Goal: Find specific page/section: Find specific page/section

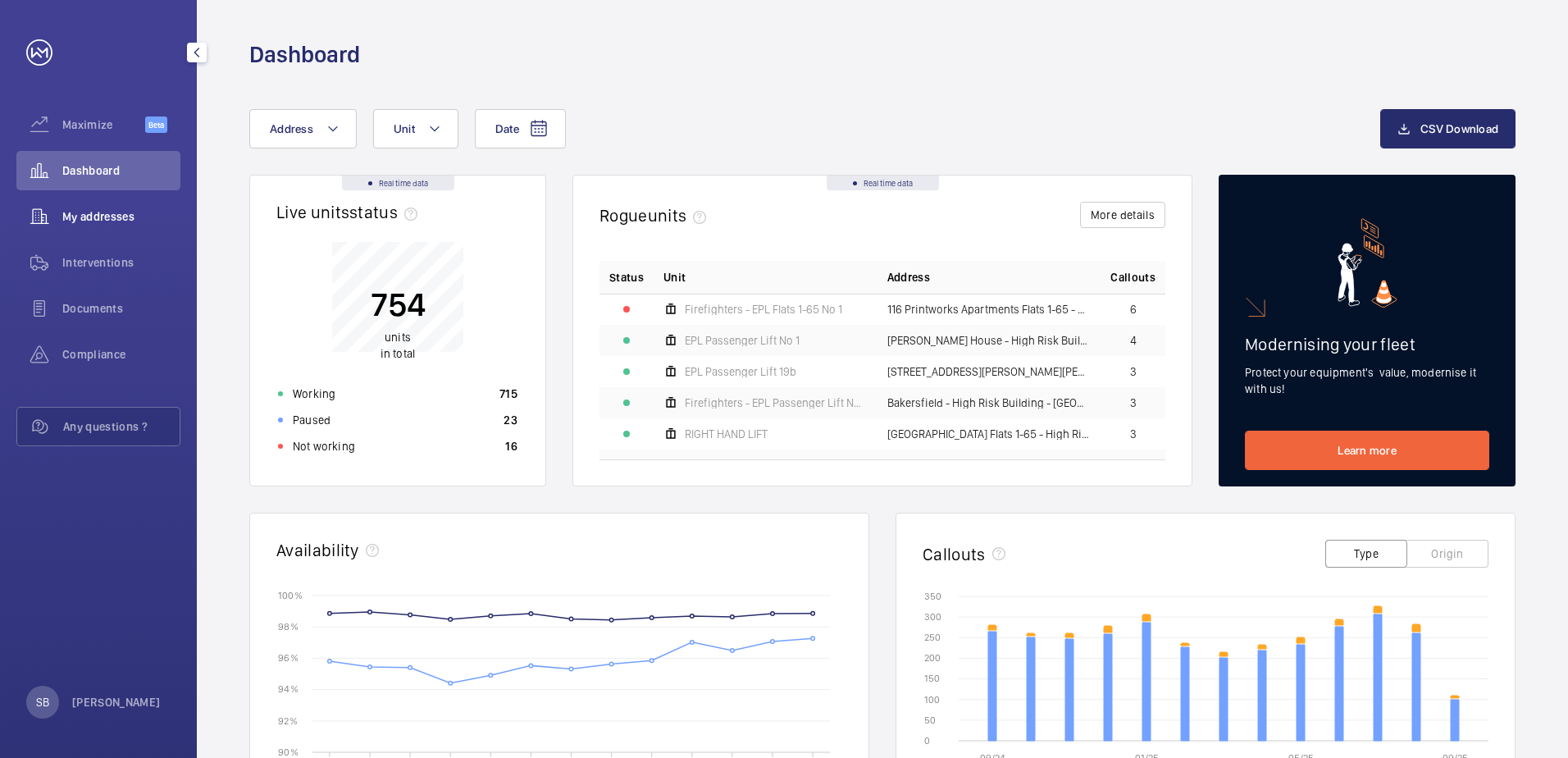
click at [100, 218] on span "My addresses" at bounding box center [120, 216] width 118 height 17
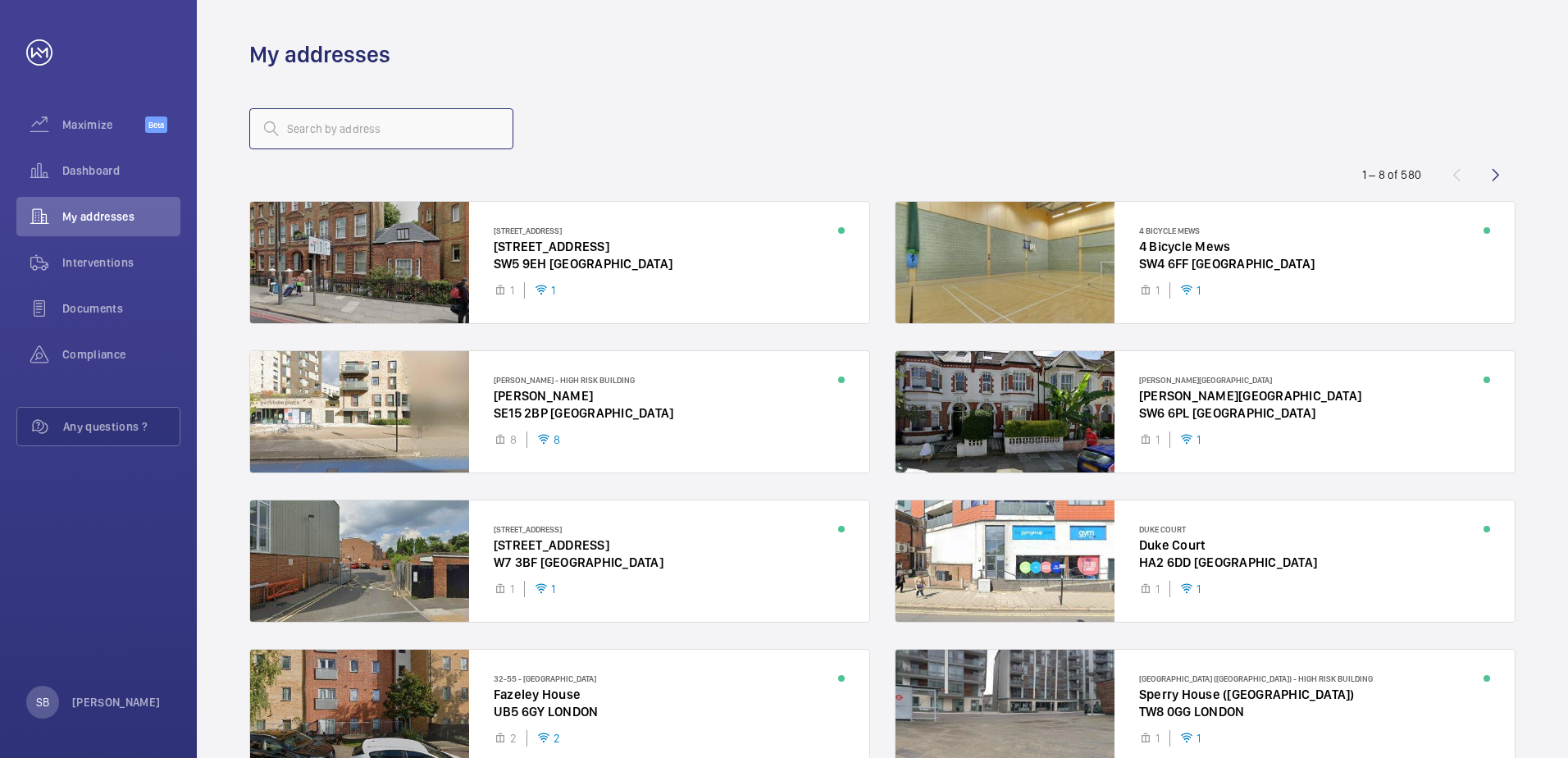
click at [359, 131] on input "text" at bounding box center [381, 128] width 264 height 41
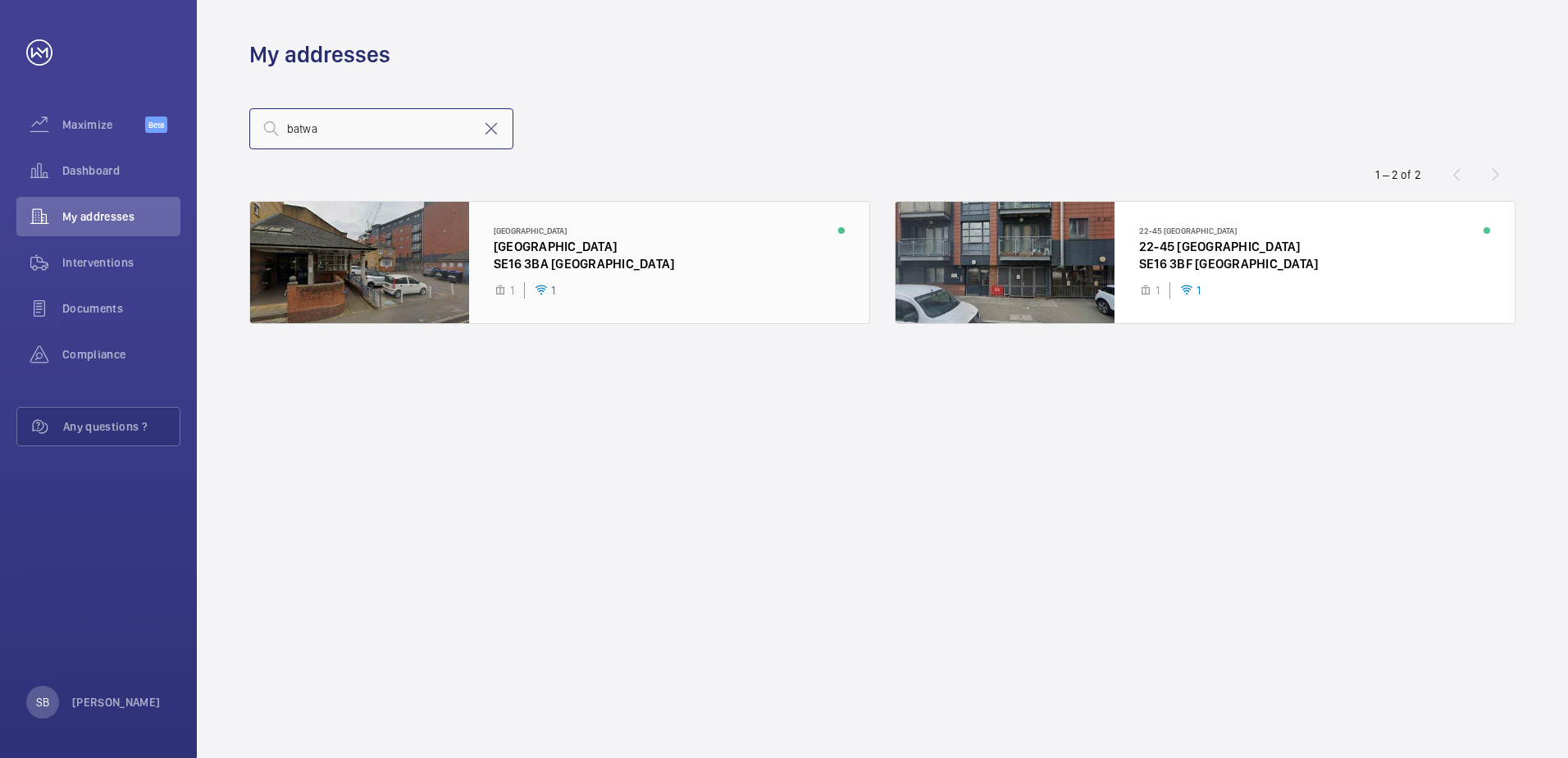
type input "batwa"
click at [540, 250] on div at bounding box center [559, 262] width 619 height 121
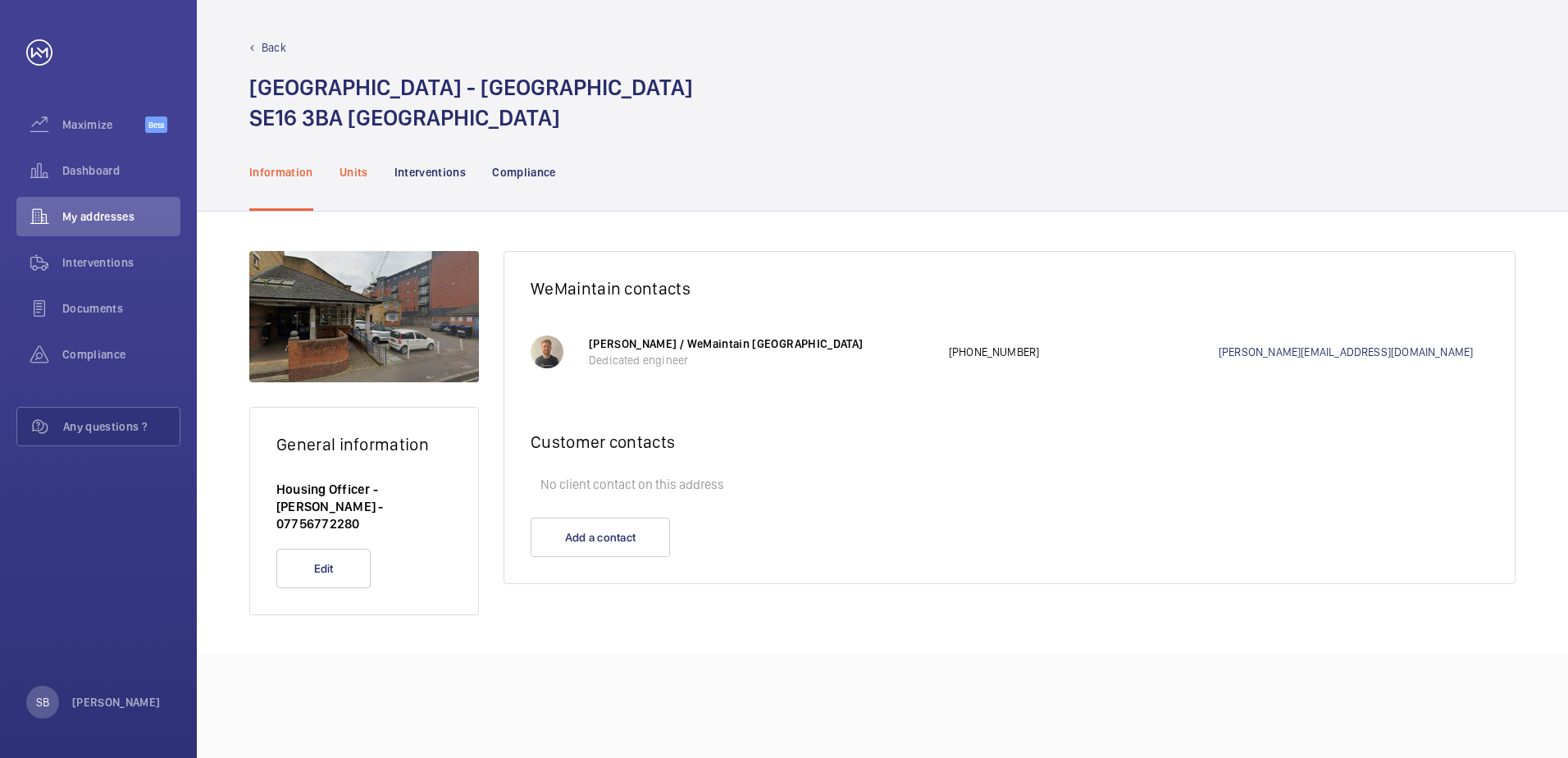
click at [341, 172] on p "Units" at bounding box center [353, 172] width 28 height 17
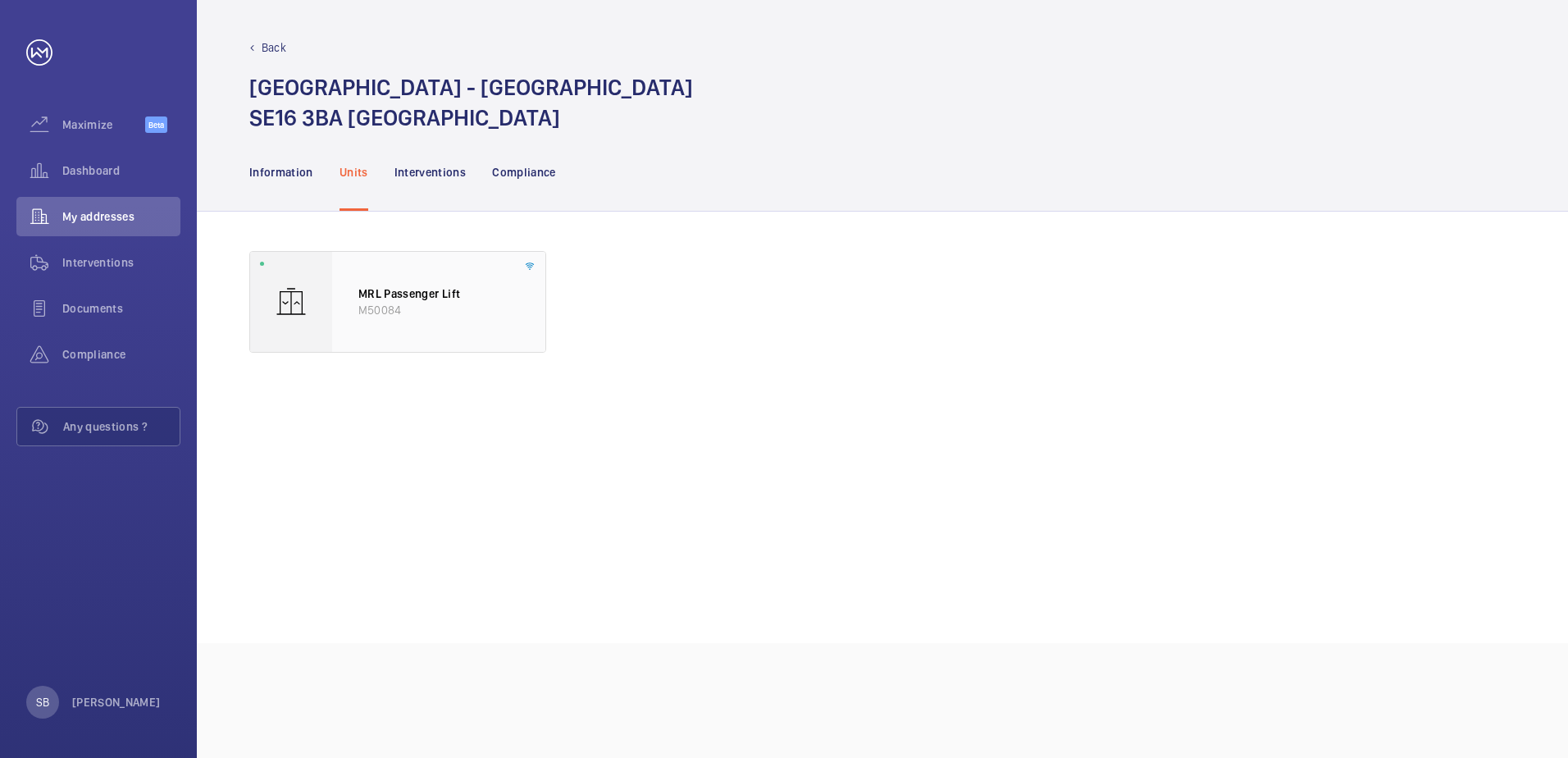
click at [389, 297] on p "MRL Passenger Lift" at bounding box center [439, 293] width 160 height 17
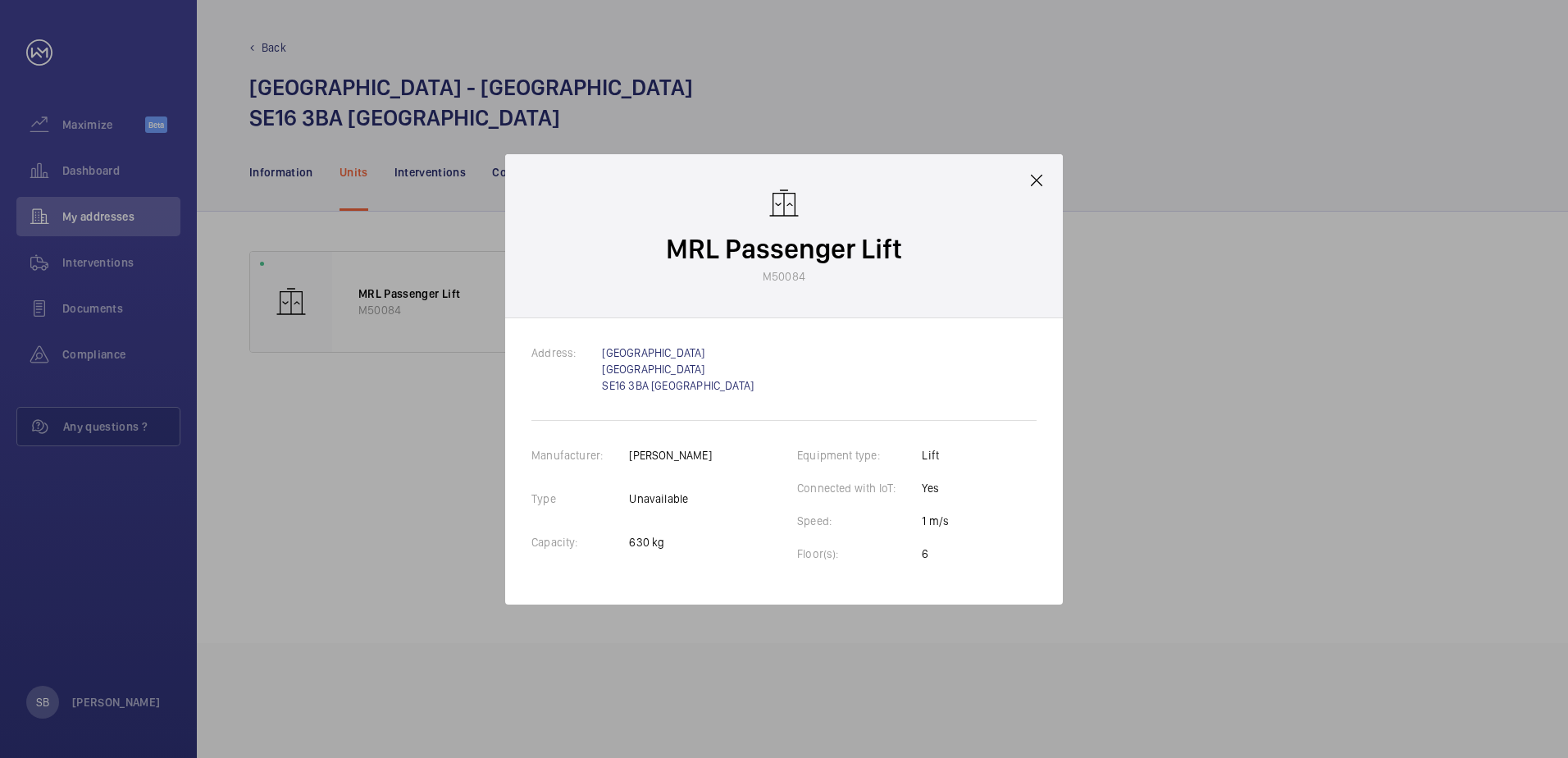
click at [1037, 180] on mat-icon at bounding box center [1036, 181] width 19 height 19
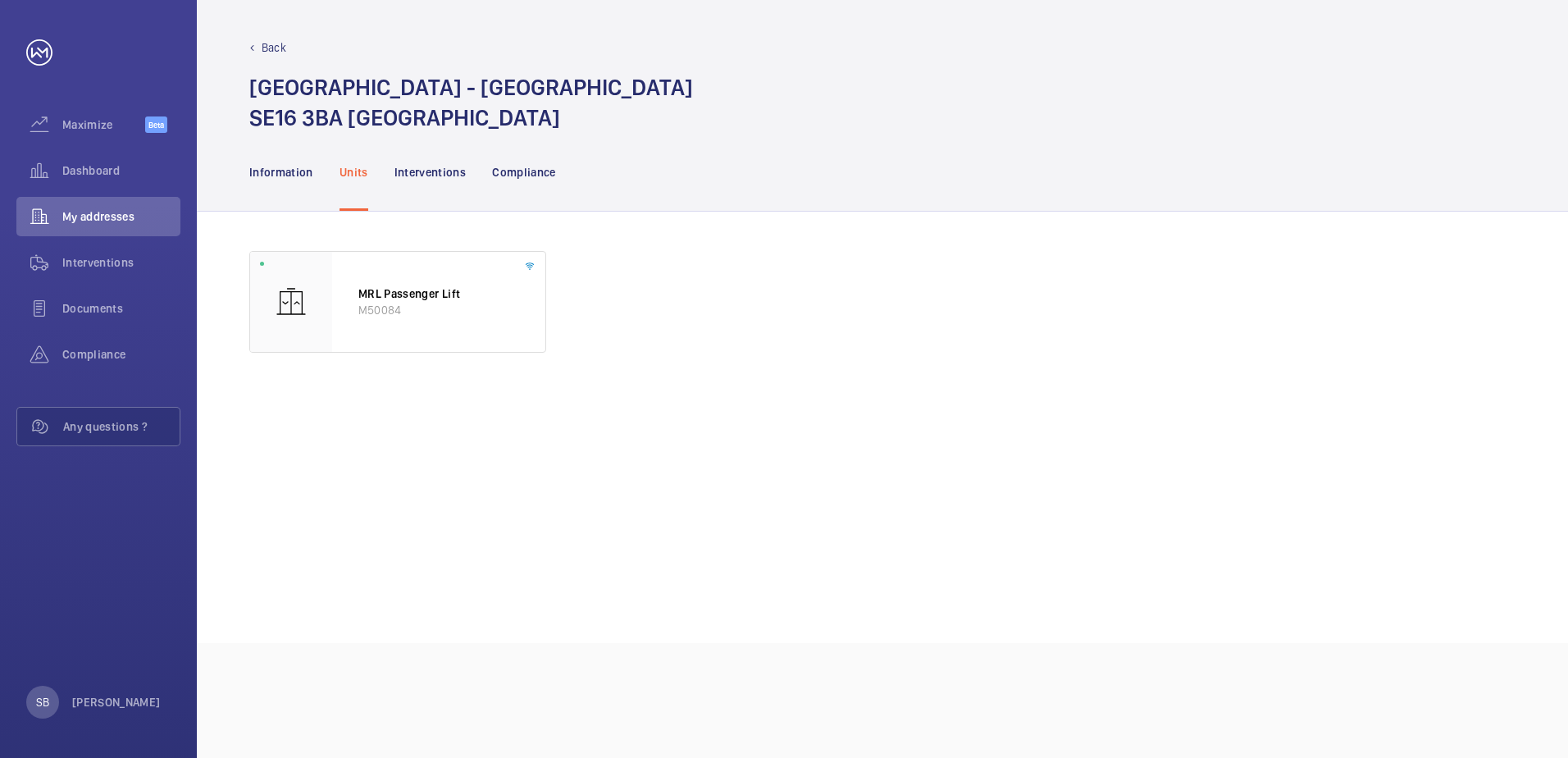
click at [269, 50] on p "Back" at bounding box center [274, 47] width 25 height 17
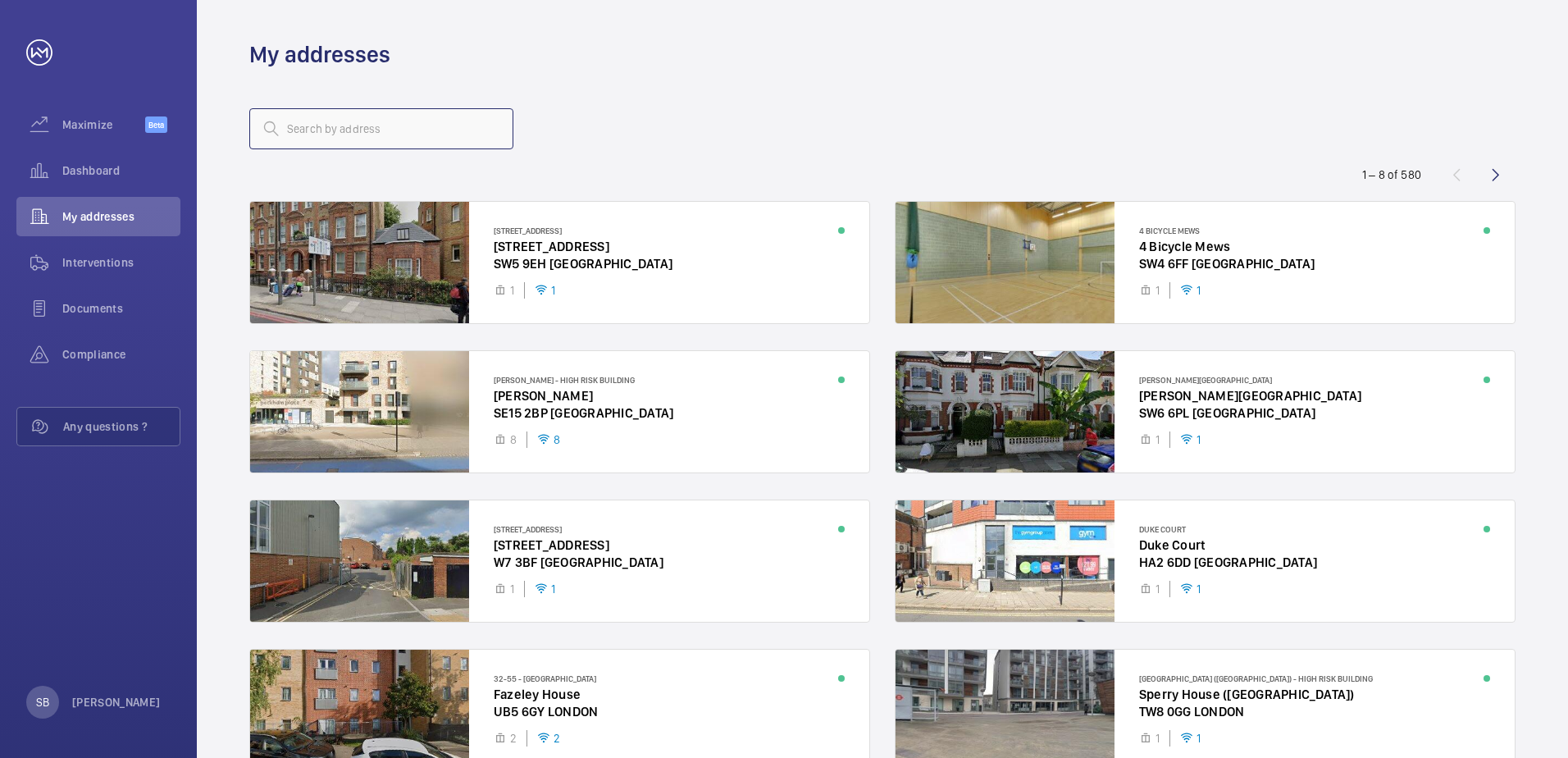
click at [368, 122] on input "text" at bounding box center [381, 128] width 264 height 41
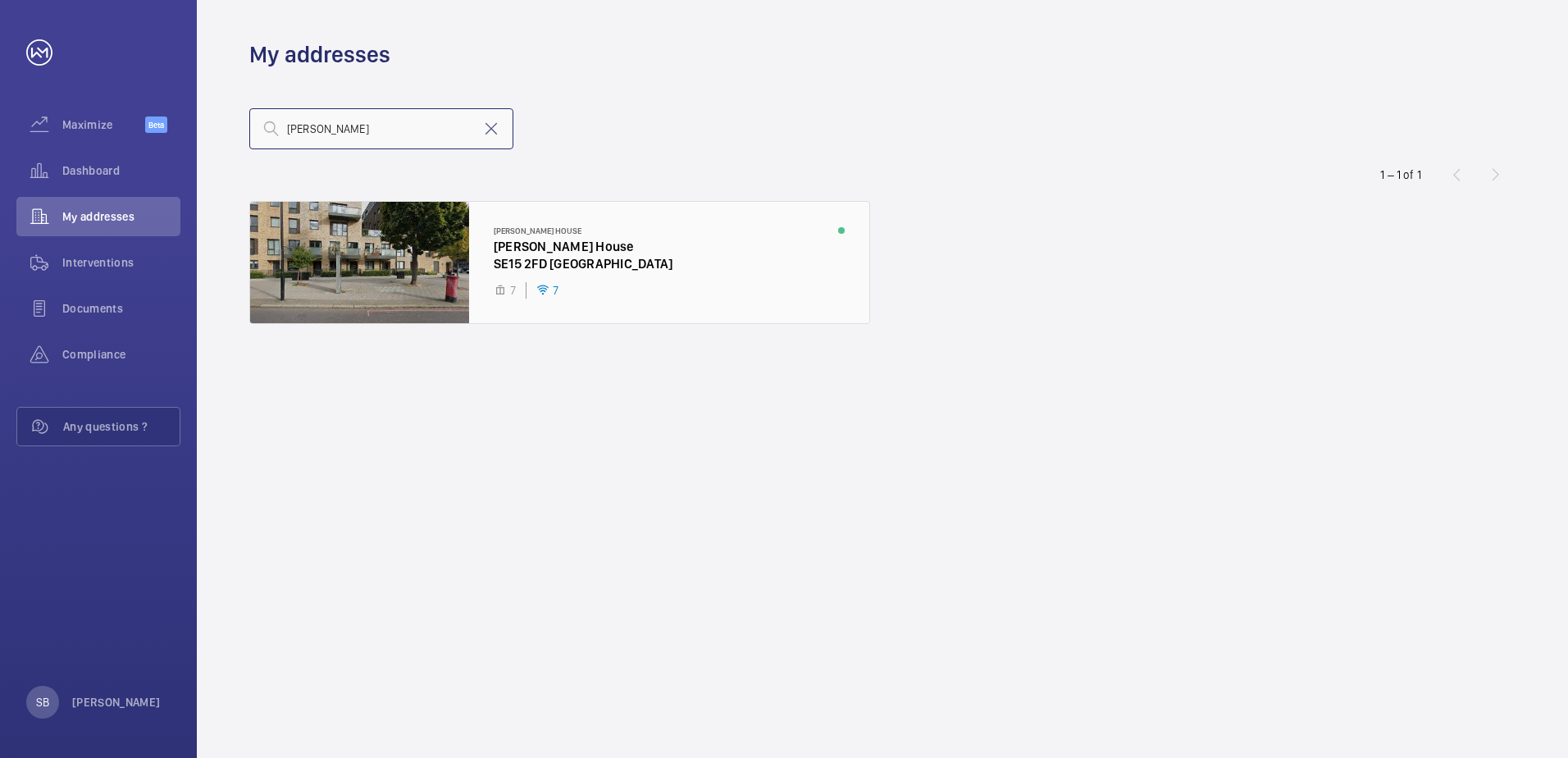
type input "[PERSON_NAME]"
click at [395, 262] on div at bounding box center [559, 262] width 619 height 121
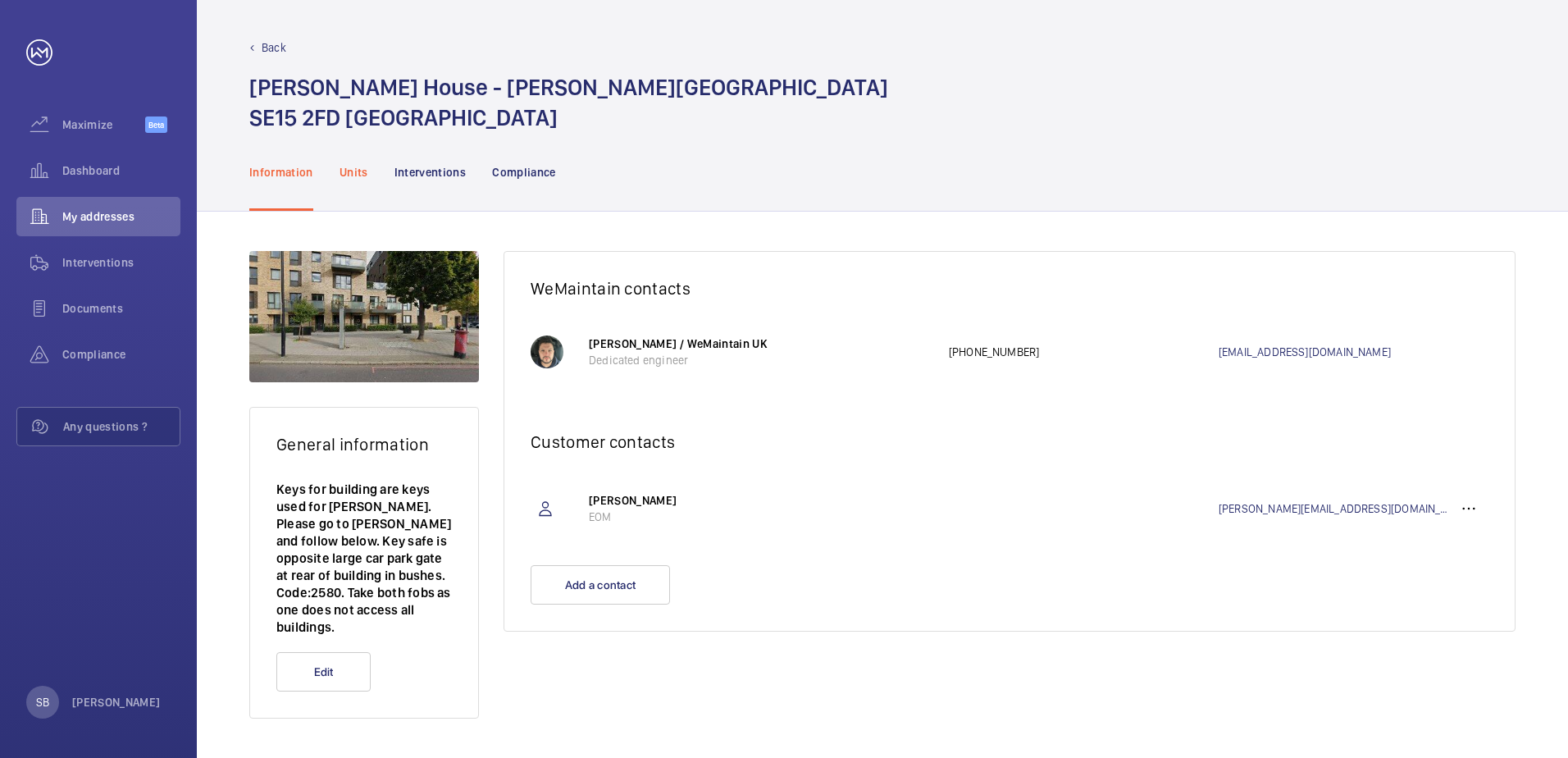
click at [357, 173] on p "Units" at bounding box center [353, 172] width 28 height 17
